Goal: Navigation & Orientation: Find specific page/section

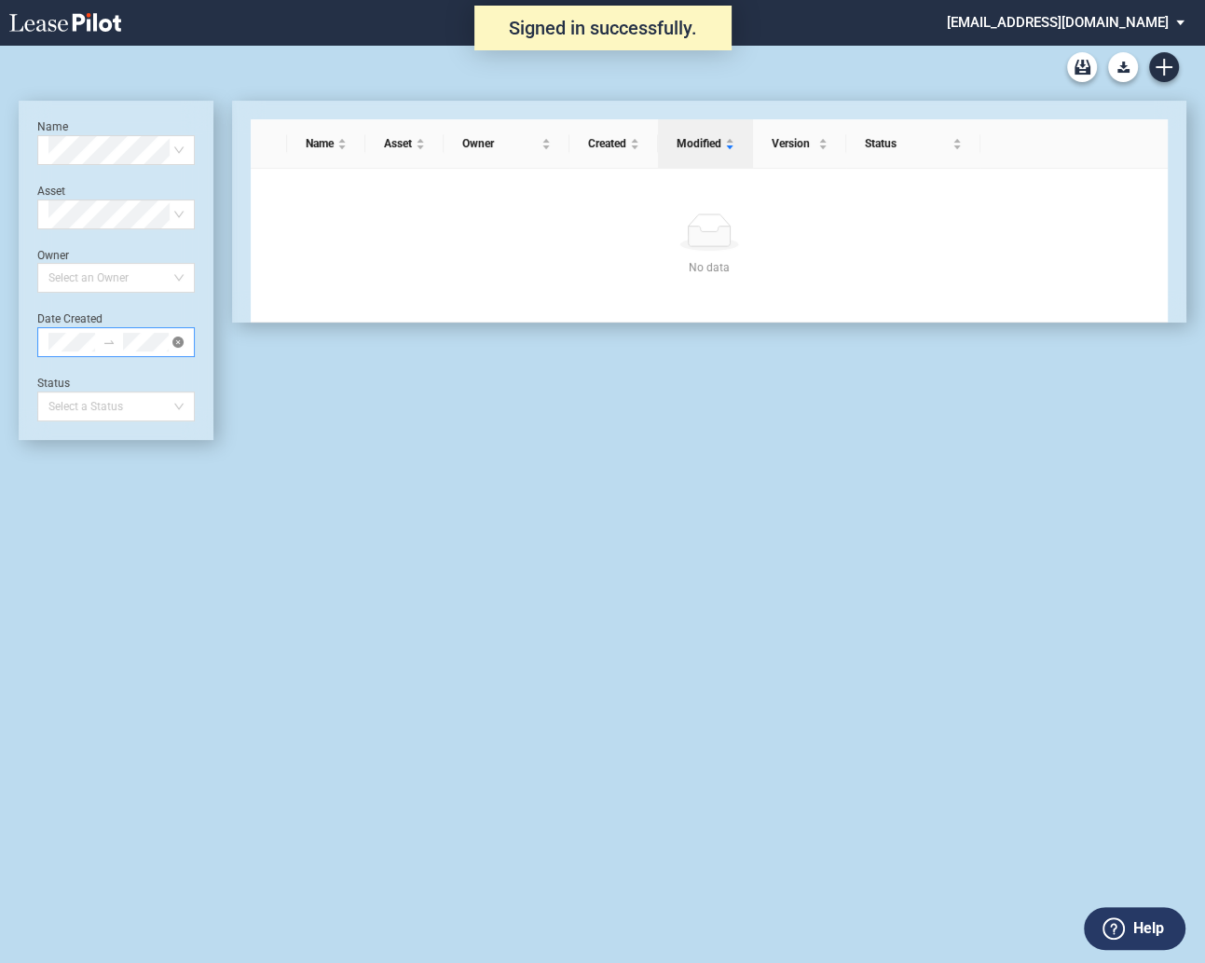
click at [176, 340] on icon "close-circle" at bounding box center [177, 341] width 11 height 11
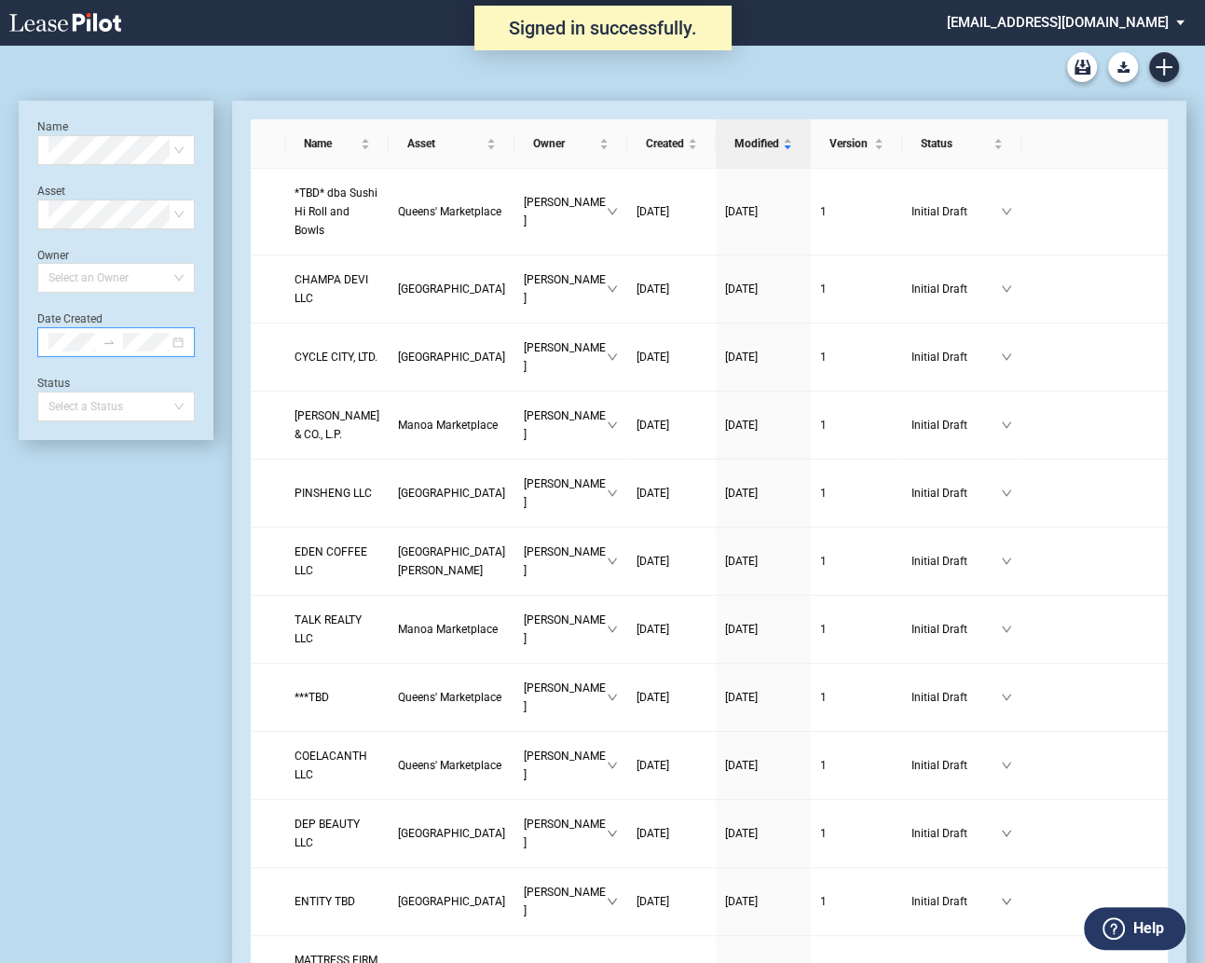
click at [179, 341] on div at bounding box center [116, 342] width 158 height 30
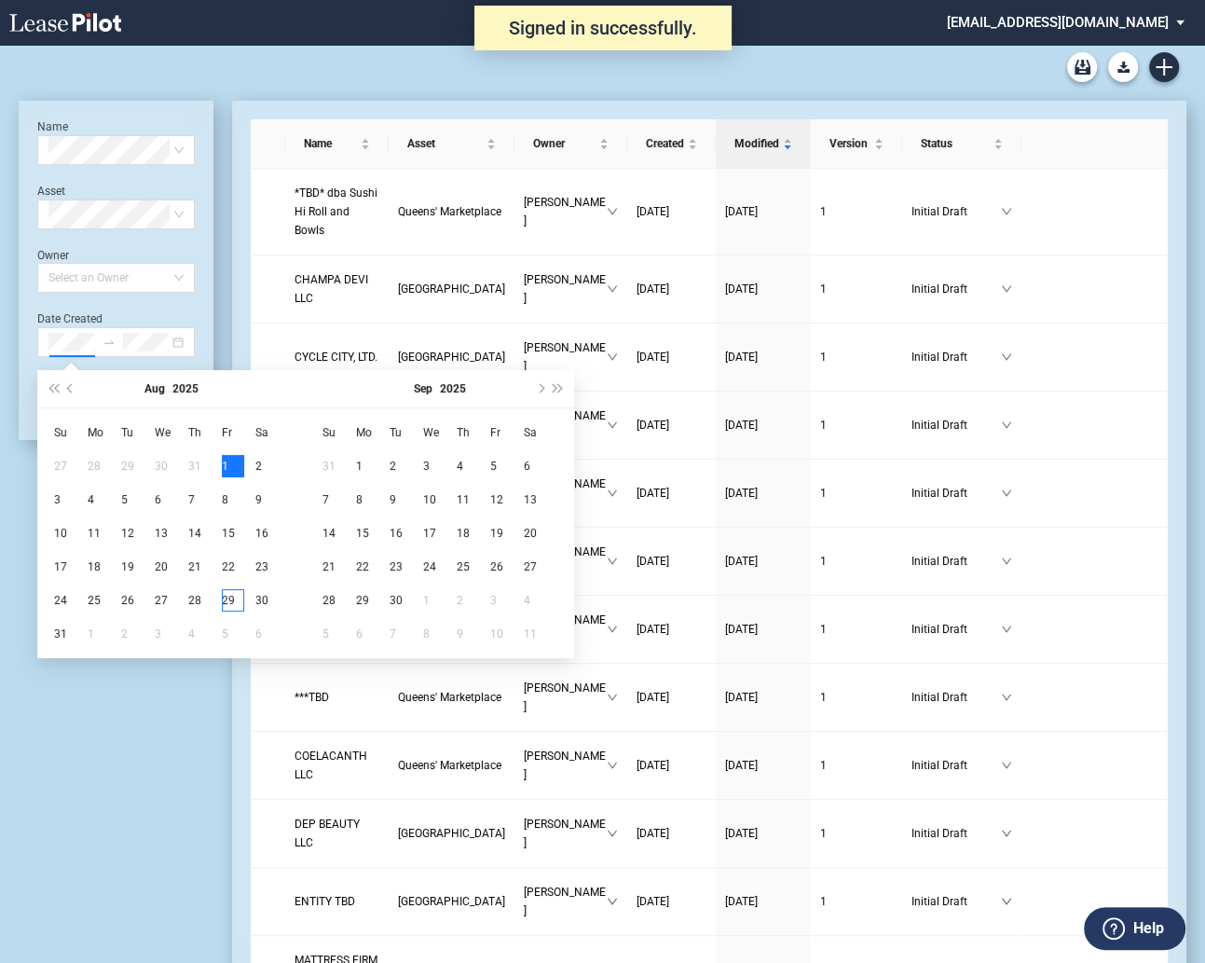
click at [225, 459] on div "1" at bounding box center [233, 466] width 22 height 22
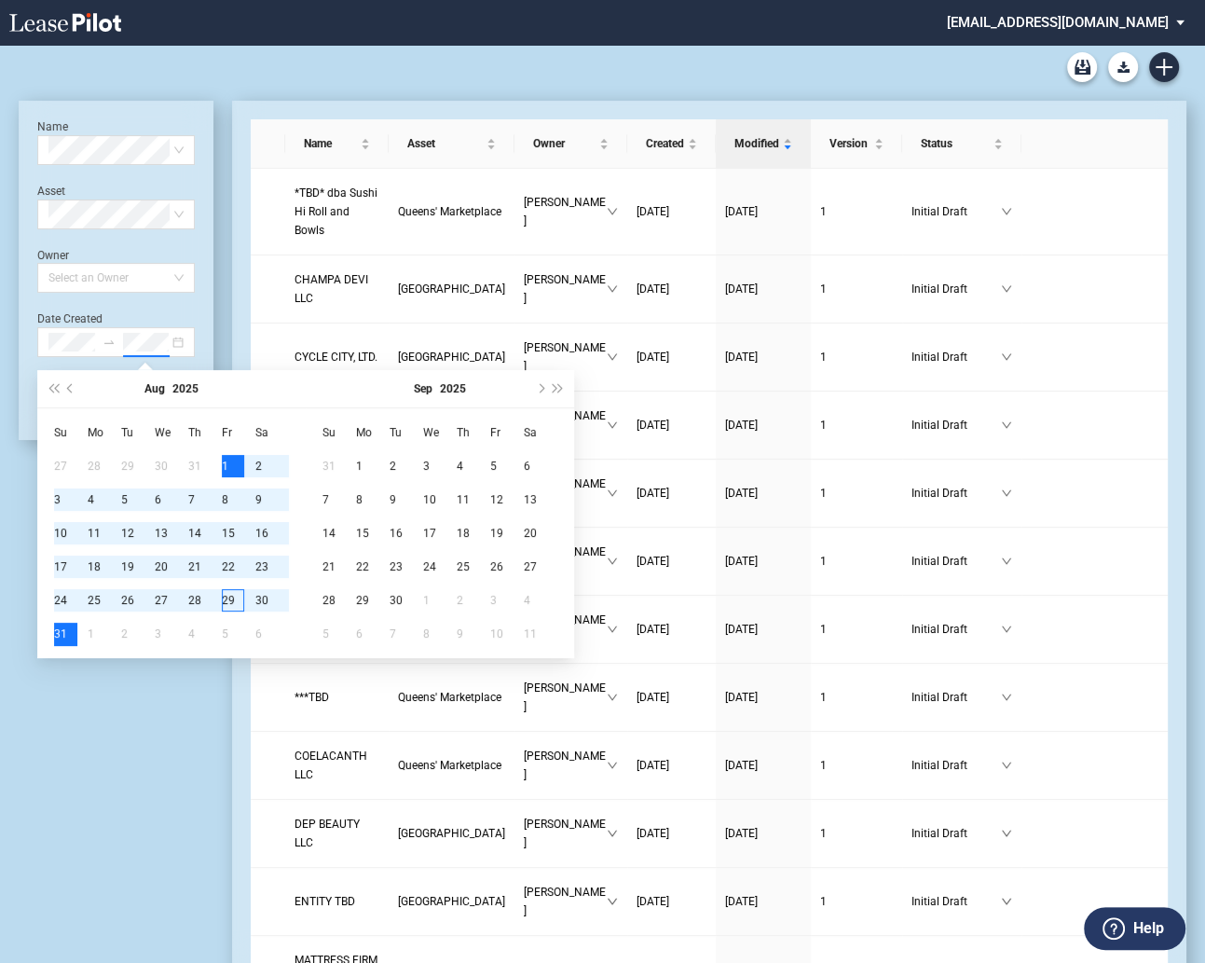
click at [57, 631] on div "31" at bounding box center [65, 634] width 22 height 22
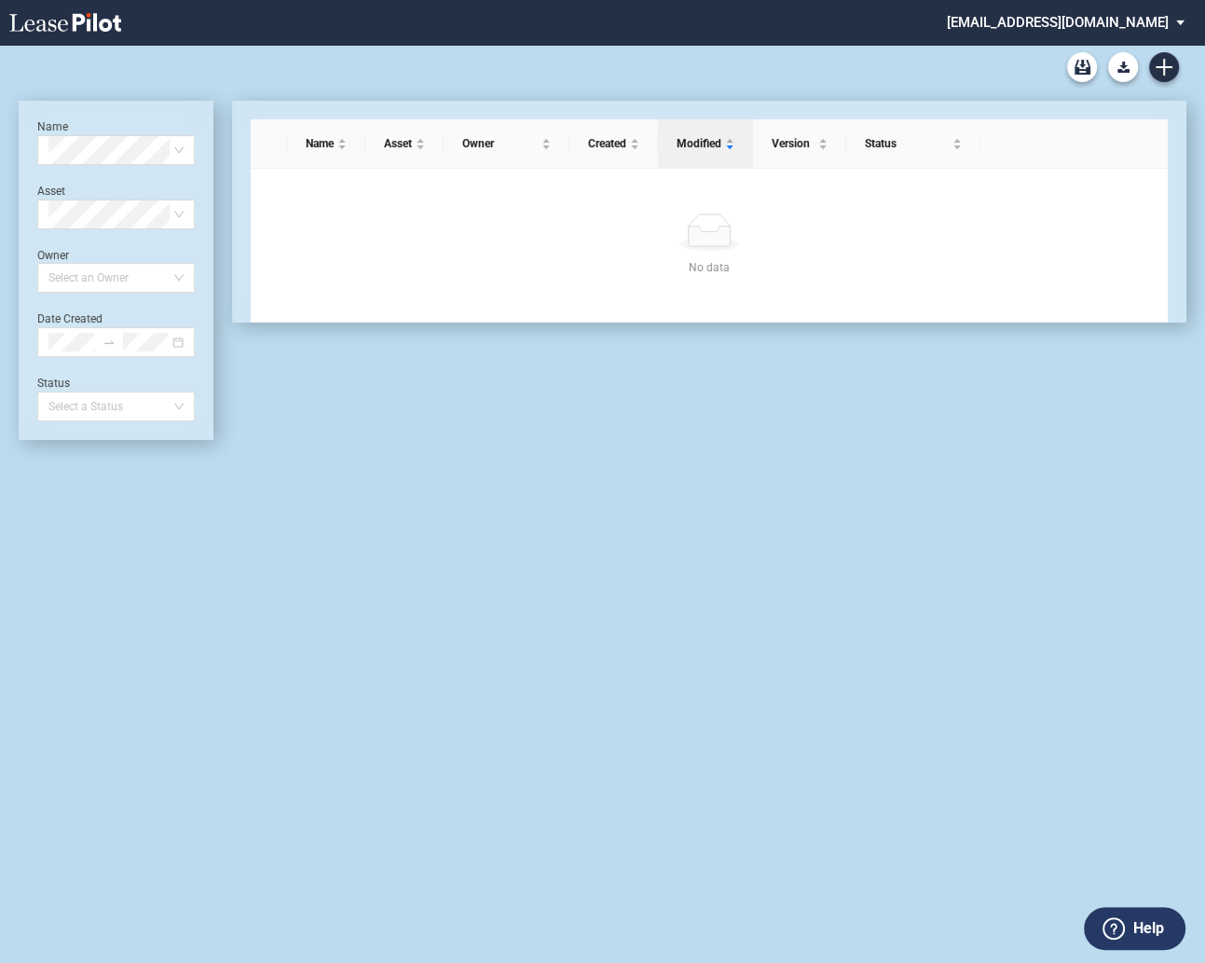
click at [175, 361] on div "Name Select name Asset Select Asset Owner Select an Owner Date Created Status S…" at bounding box center [116, 270] width 158 height 302
click at [176, 342] on icon "close-circle" at bounding box center [177, 341] width 11 height 11
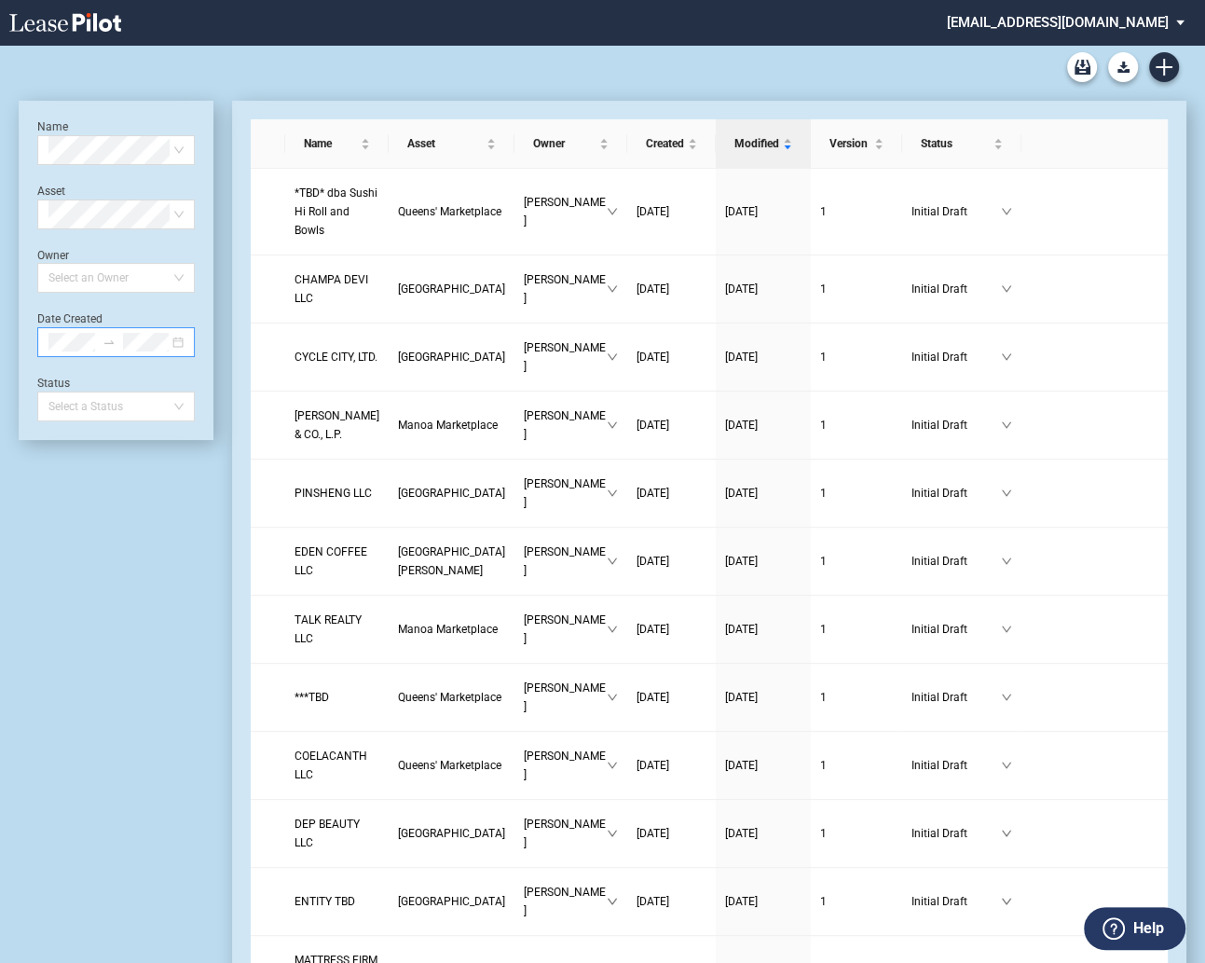
click at [1064, 23] on md-select "[EMAIL_ADDRESS][DOMAIN_NAME] Change Password 2-Factor Authentication Admin Area…" at bounding box center [1072, 21] width 255 height 42
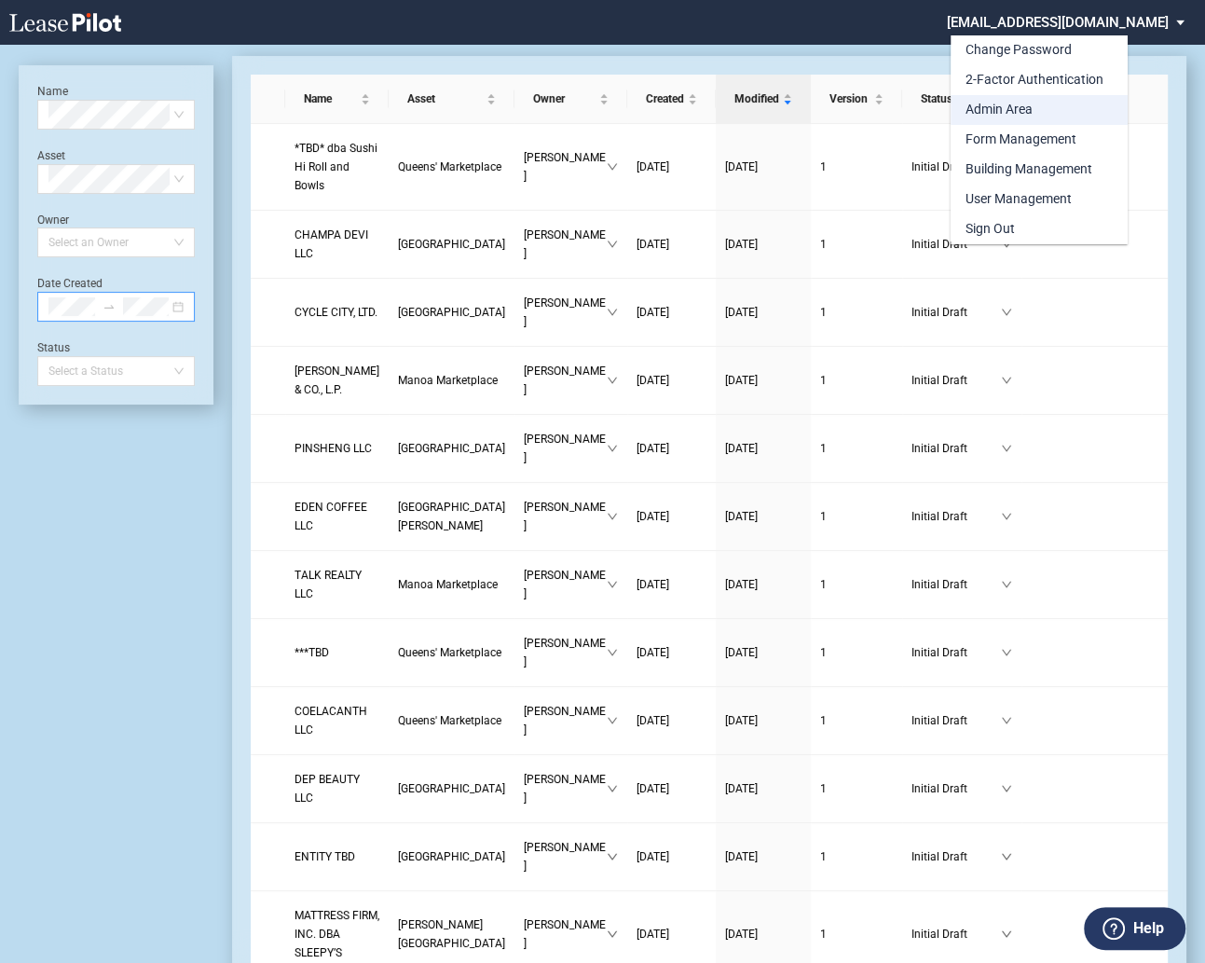
click at [1012, 104] on div "Admin Area" at bounding box center [999, 110] width 67 height 19
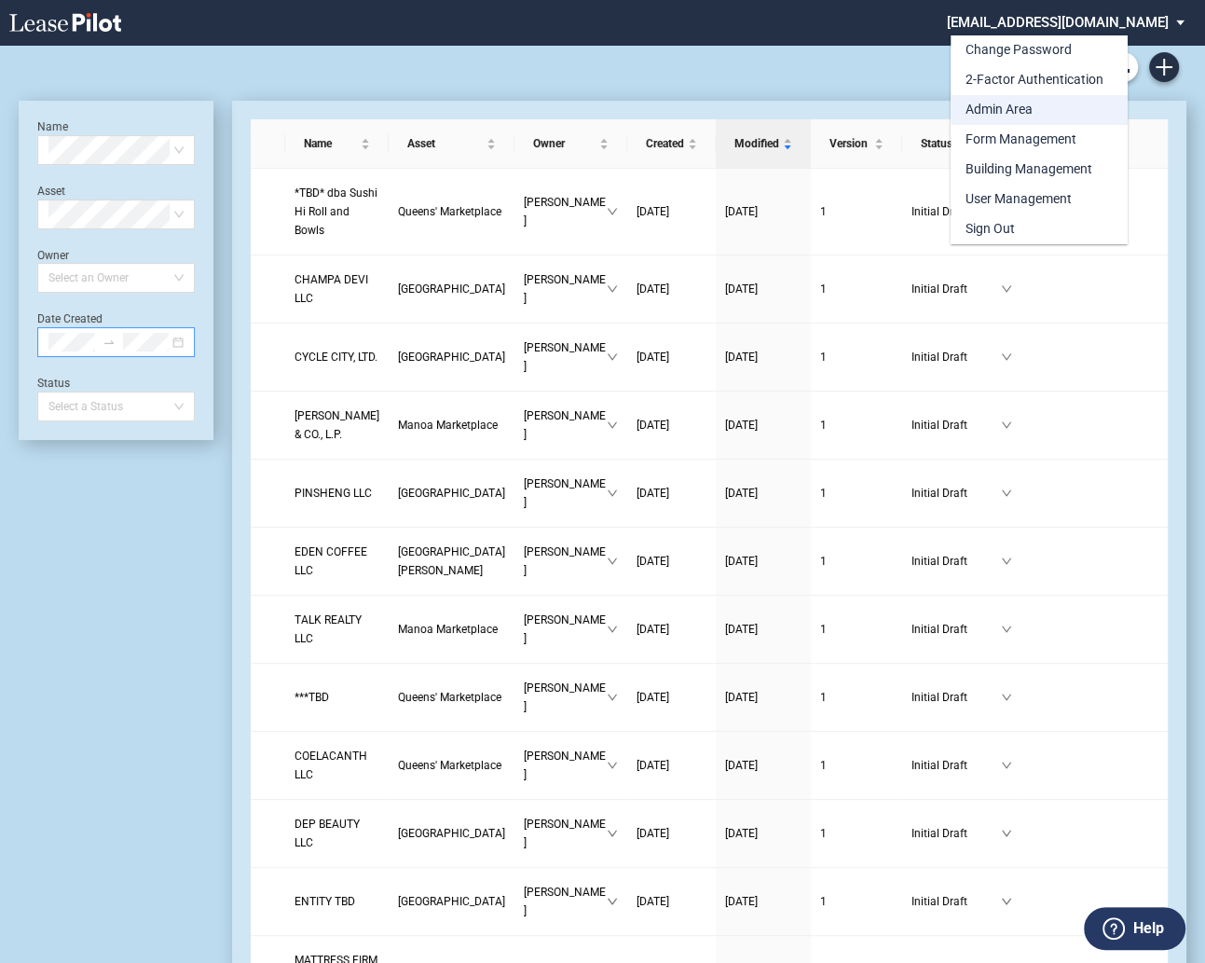
scroll to position [45, 0]
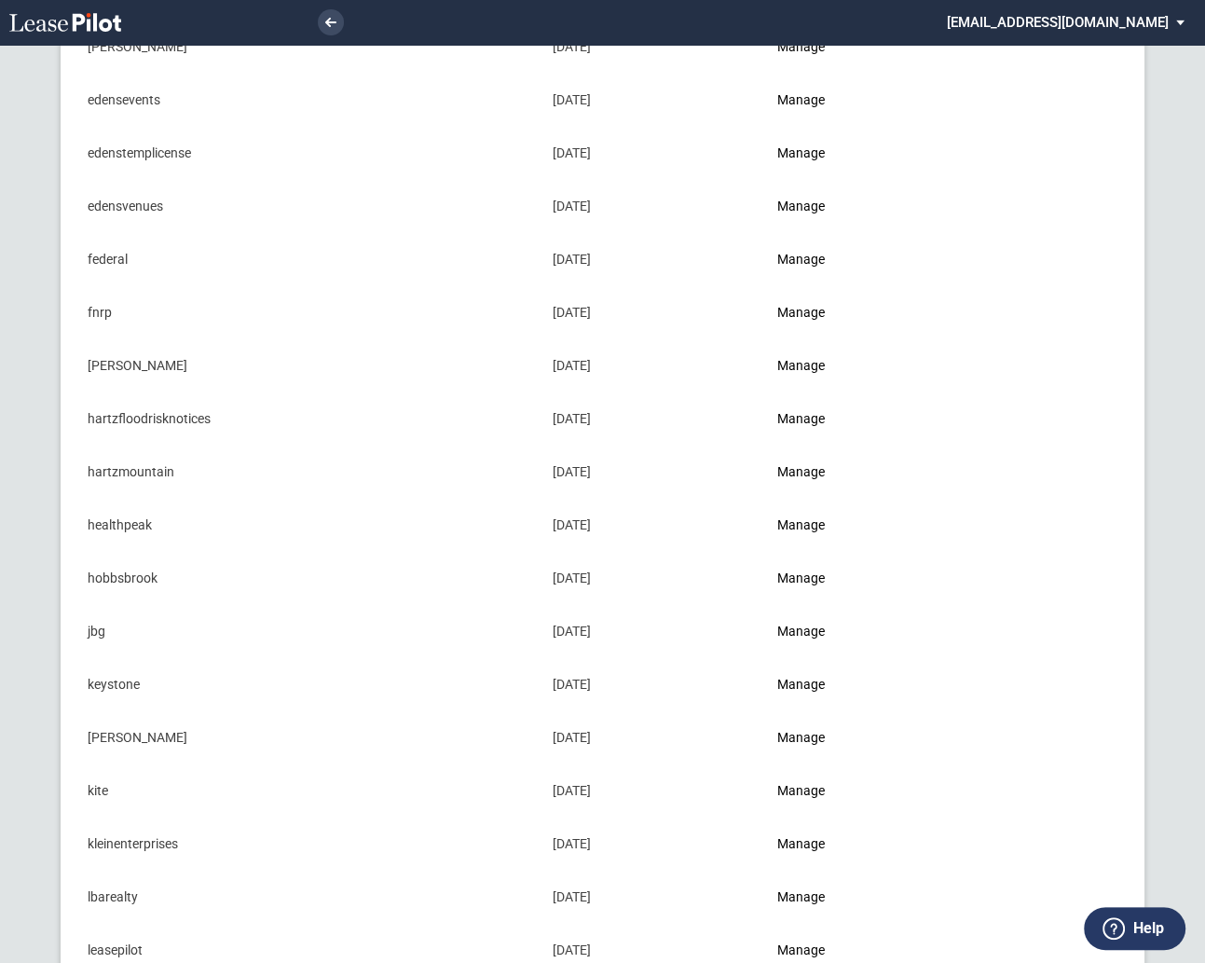
scroll to position [788, 0]
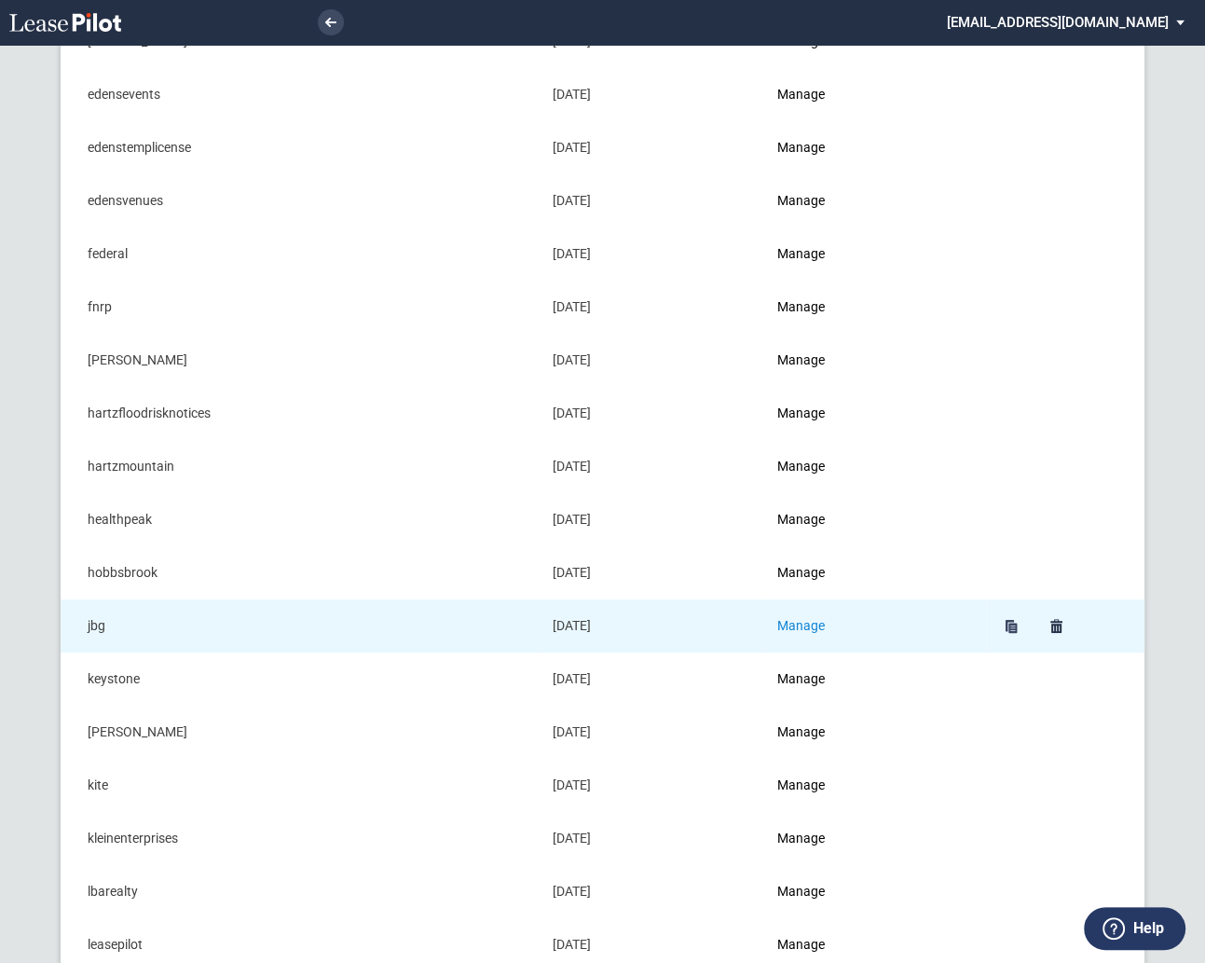
click at [805, 620] on link "Manage" at bounding box center [801, 625] width 48 height 15
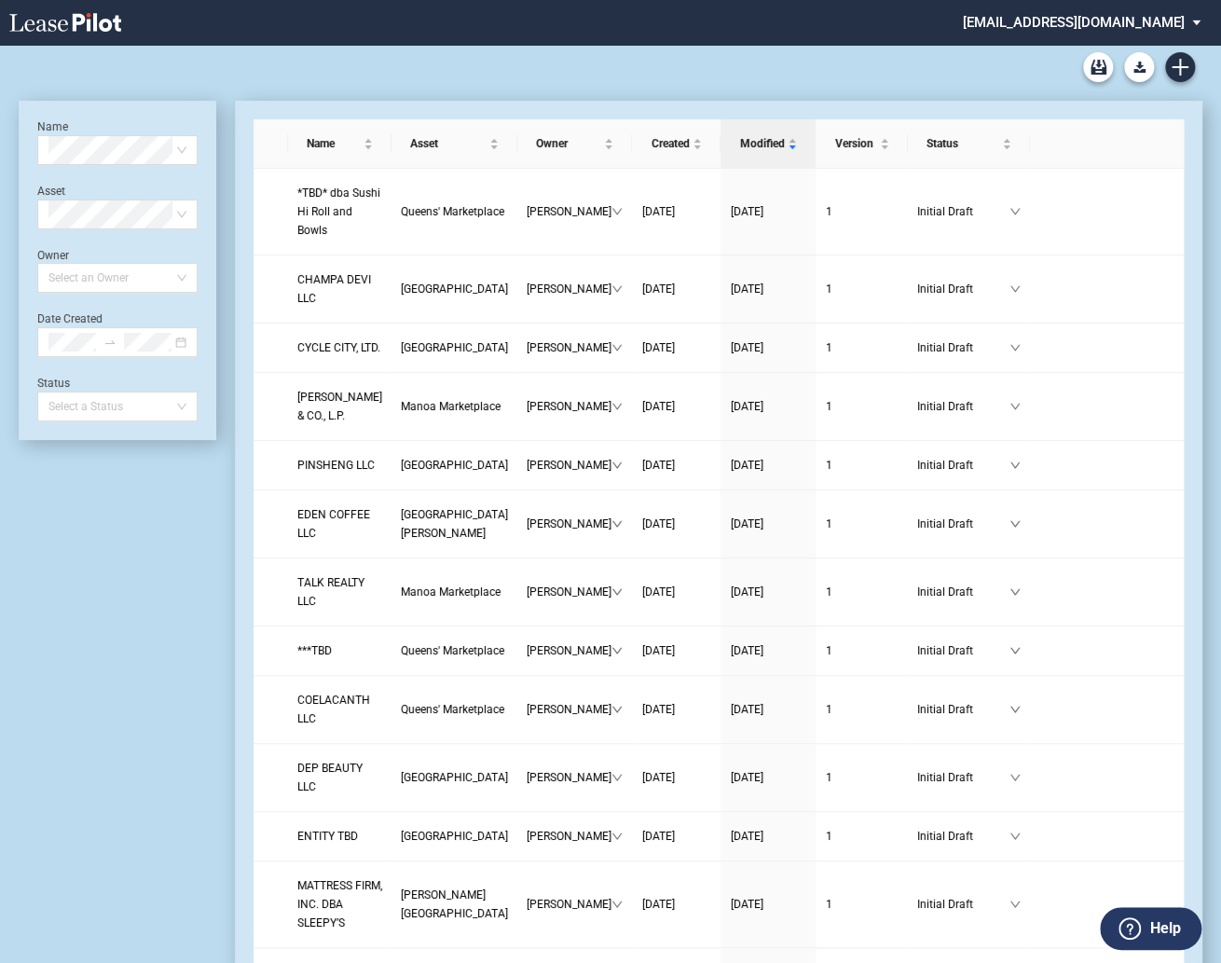
click at [1022, 22] on md-select "alexanderbaldwin@leasepilot.co Change Password 2-Factor Authentication Admin Ar…" at bounding box center [1088, 21] width 255 height 42
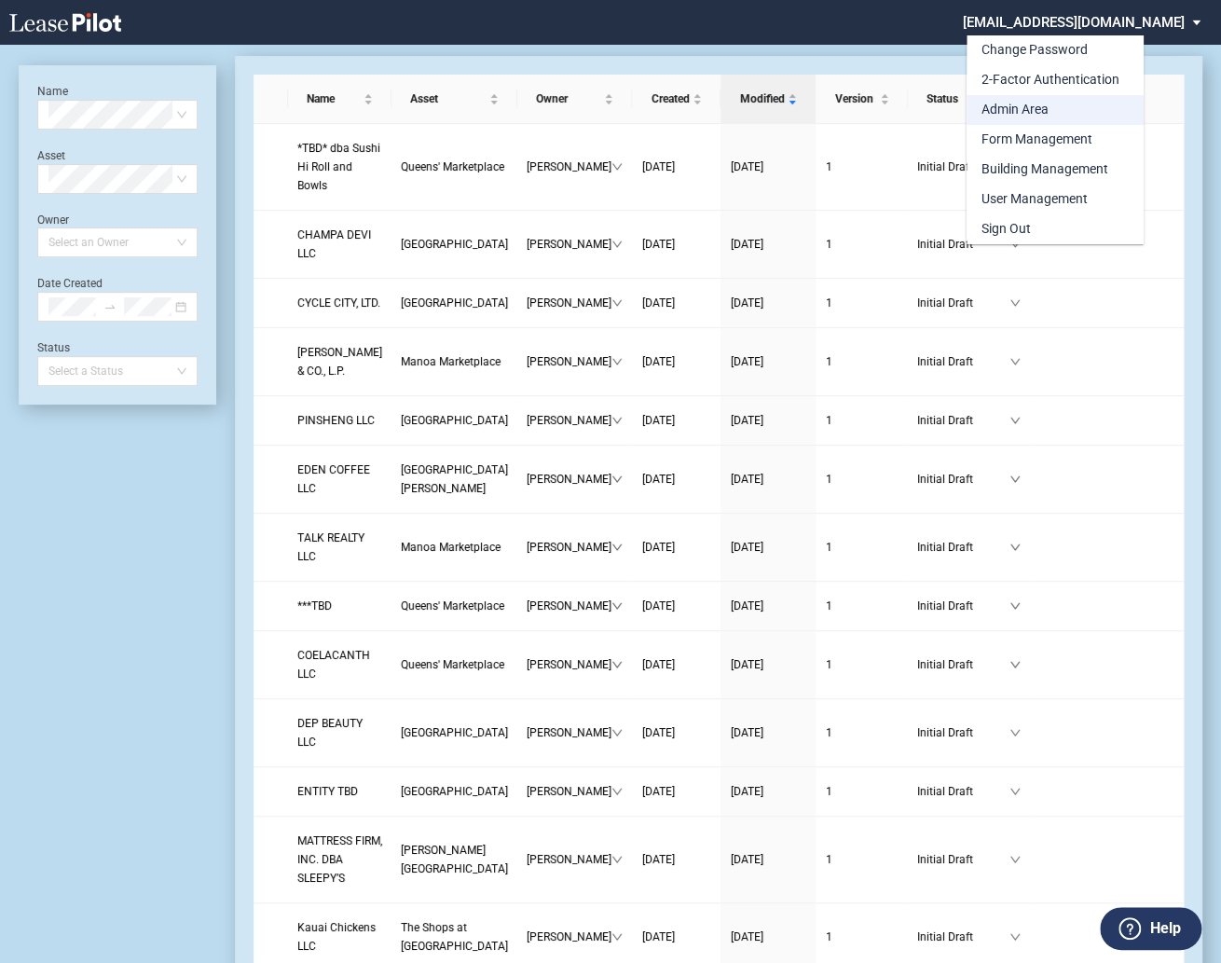
click at [998, 108] on div "Admin Area" at bounding box center [1014, 110] width 67 height 19
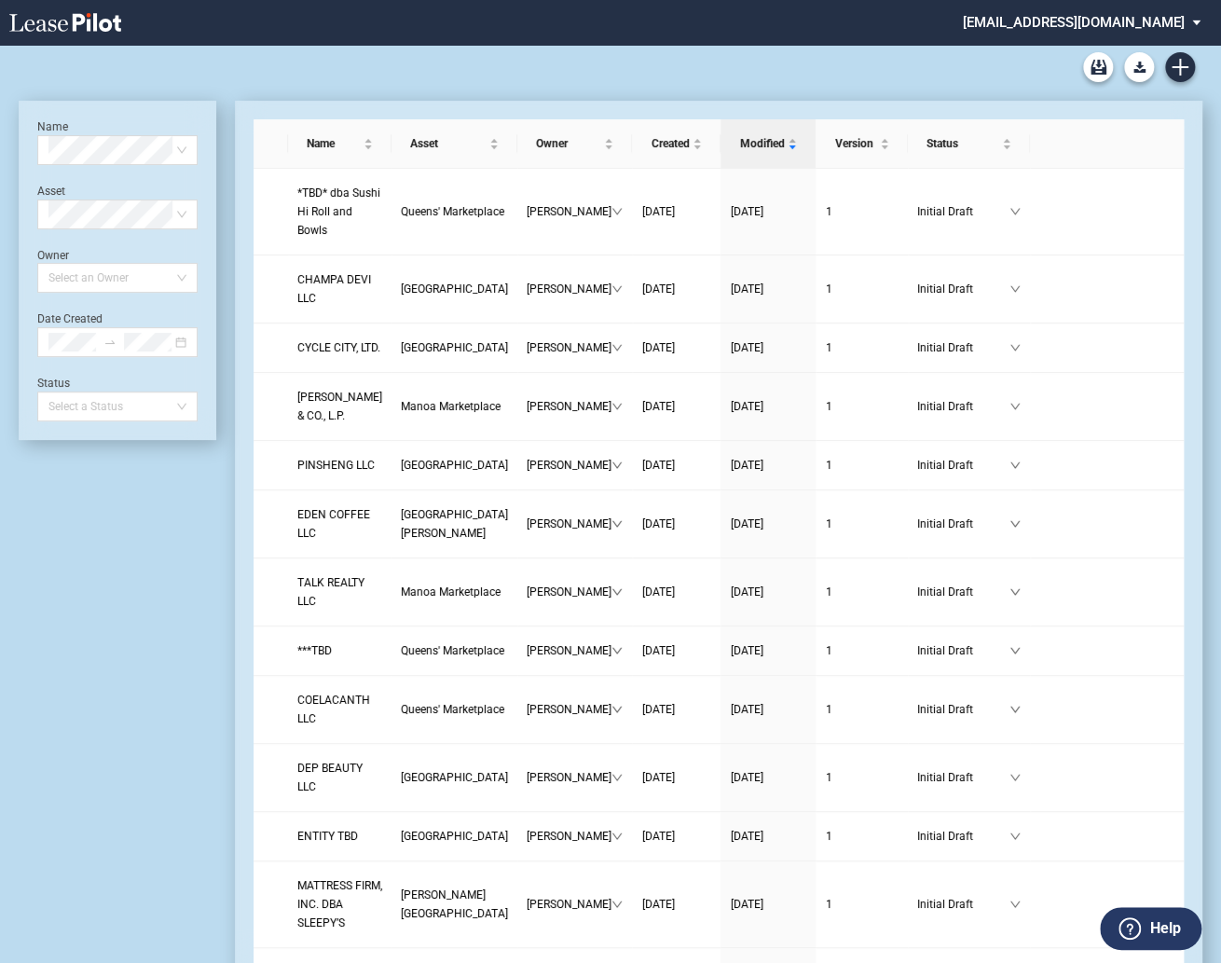
scroll to position [45, 0]
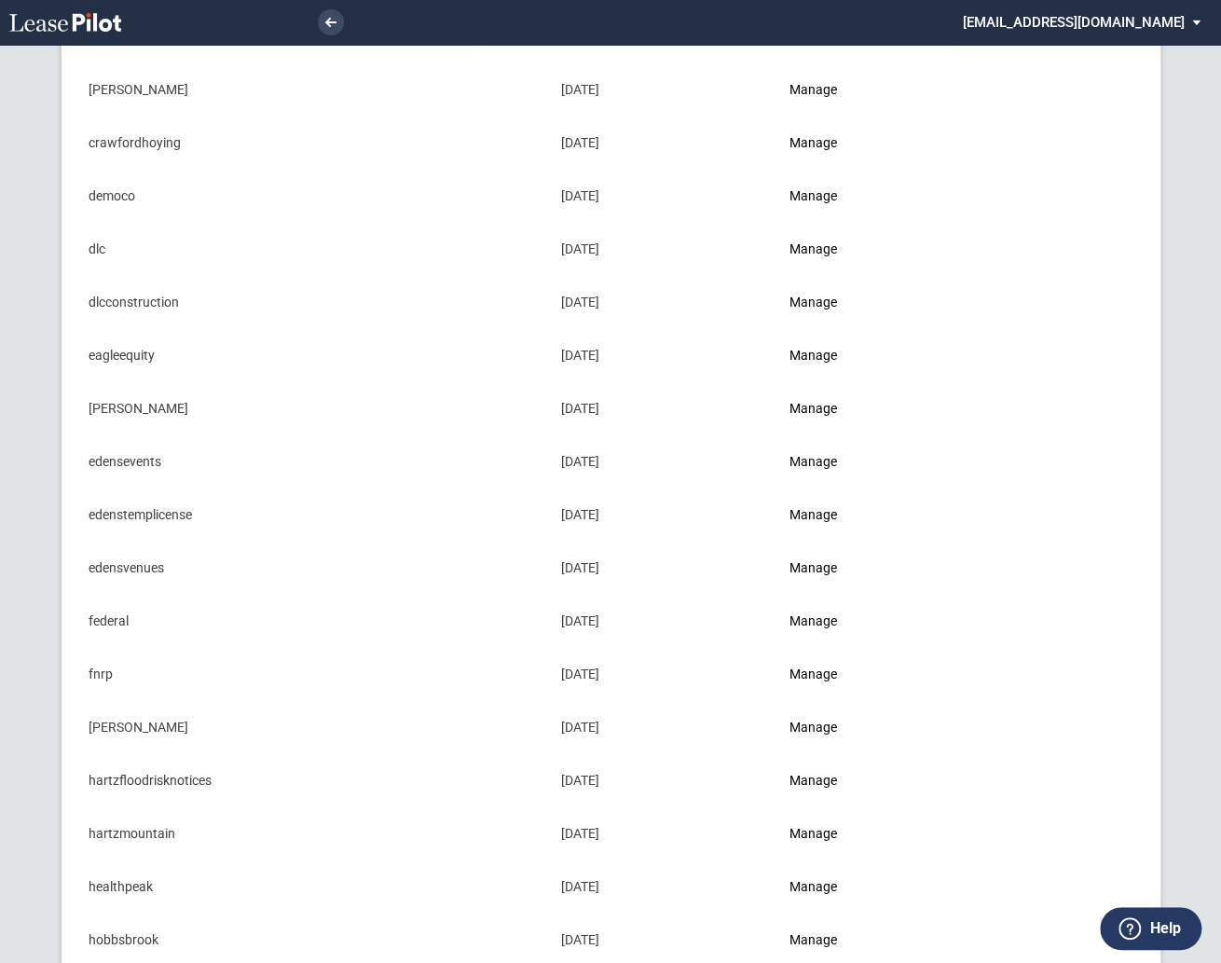
scroll to position [422, 0]
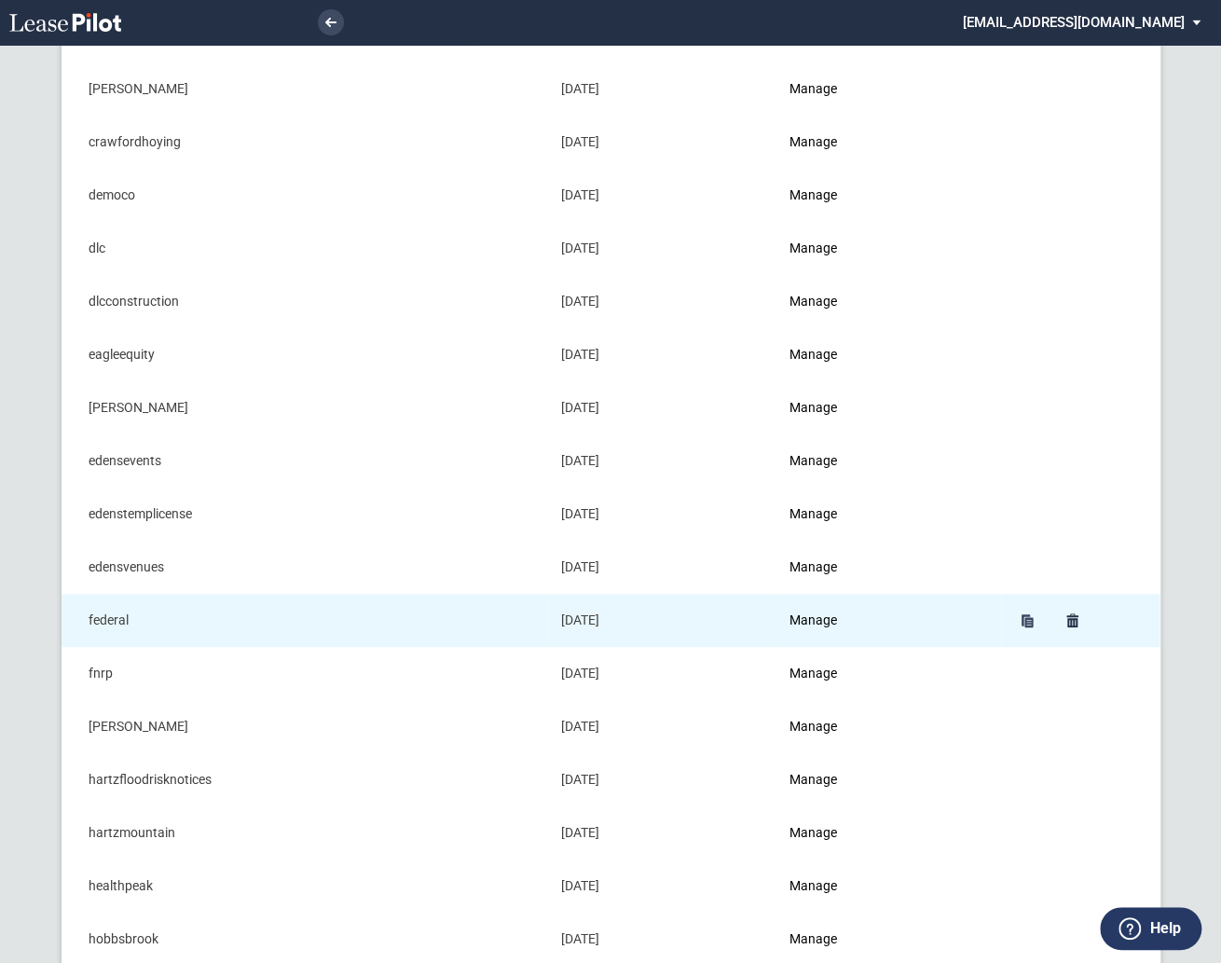
click at [834, 625] on td "Manage" at bounding box center [888, 620] width 226 height 53
click at [828, 618] on link "Manage" at bounding box center [812, 619] width 48 height 15
